Goal: Task Accomplishment & Management: Manage account settings

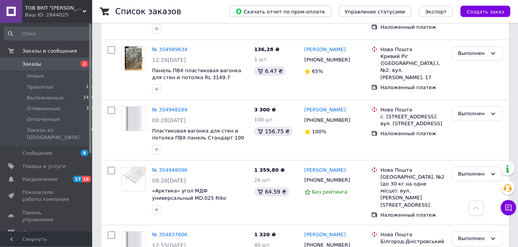
scroll to position [1124, 0]
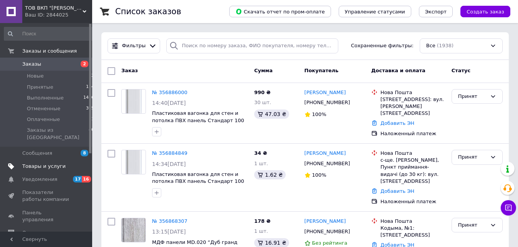
click at [35, 163] on span "Товары и услуги" at bounding box center [43, 166] width 43 height 7
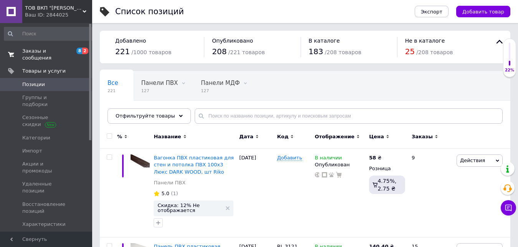
click at [48, 51] on span "Заказы и сообщения" at bounding box center [46, 55] width 49 height 14
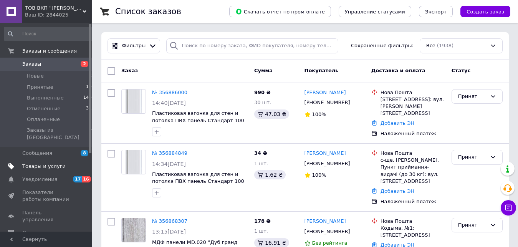
click at [31, 163] on span "Товары и услуги" at bounding box center [43, 166] width 43 height 7
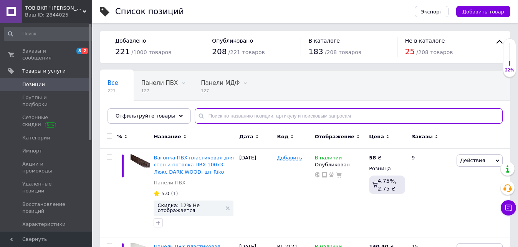
click at [208, 116] on input "text" at bounding box center [349, 115] width 308 height 15
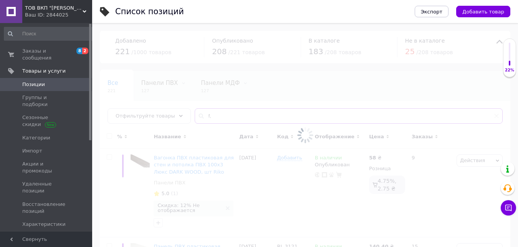
type input "f"
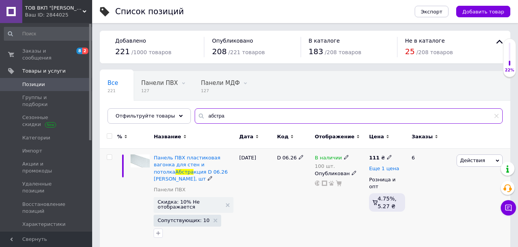
type input "абстра"
click at [385, 170] on span "Еще 1 цена" at bounding box center [384, 168] width 30 height 6
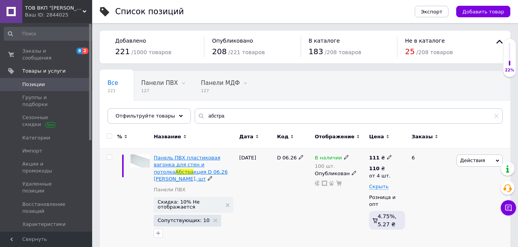
click at [195, 165] on span "Панель ПВХ пластиковая вагонка для стен и потолка" at bounding box center [187, 165] width 66 height 20
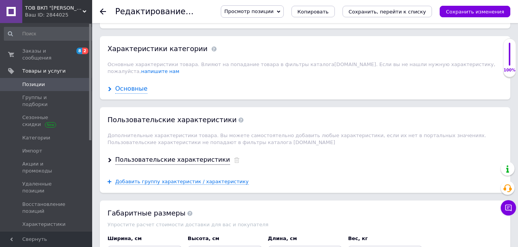
click at [116, 84] on div "Основные" at bounding box center [131, 88] width 32 height 9
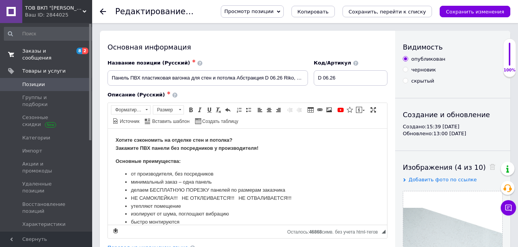
click at [42, 50] on span "Заказы и сообщения" at bounding box center [46, 55] width 49 height 14
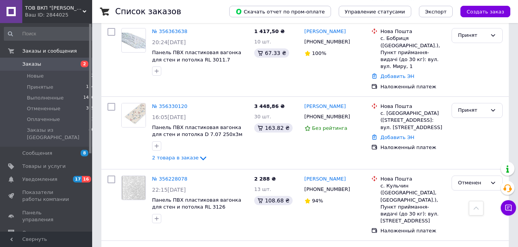
scroll to position [626, 0]
